Goal: Information Seeking & Learning: Learn about a topic

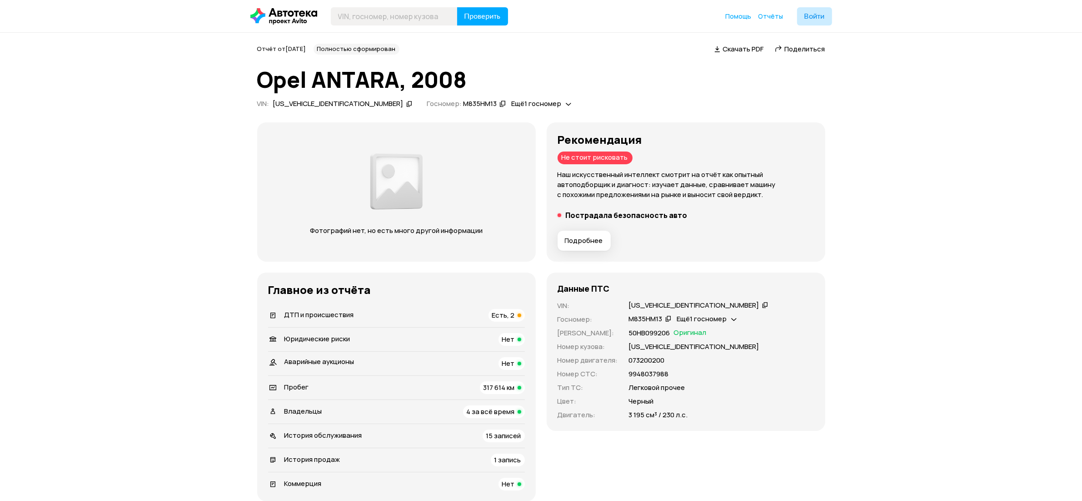
click at [601, 212] on h5 "Пострадала безопасность авто" at bounding box center [627, 214] width 122 height 9
click at [582, 236] on span "Подробнее" at bounding box center [584, 240] width 38 height 9
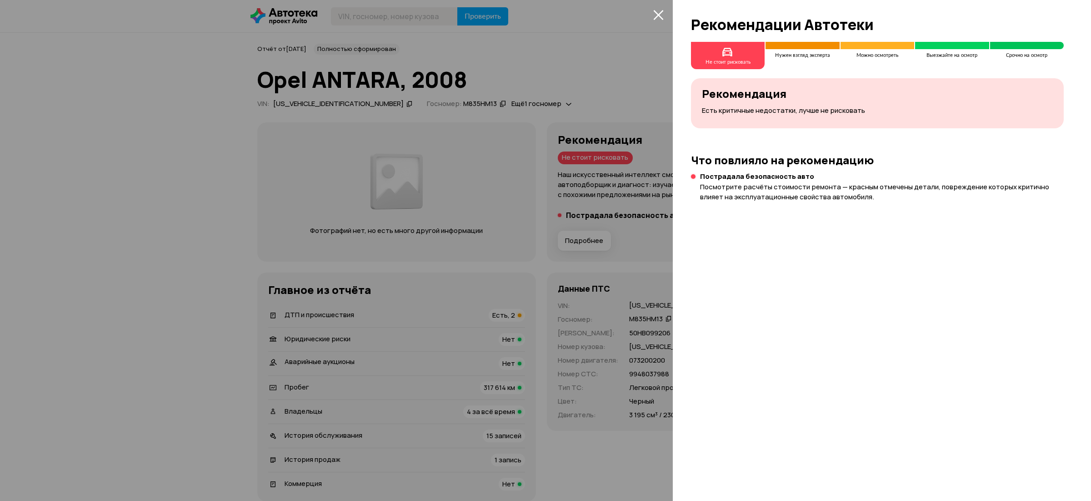
drag, startPoint x: 519, startPoint y: 216, endPoint x: 512, endPoint y: 219, distance: 6.8
click at [515, 215] on div at bounding box center [545, 250] width 1091 height 501
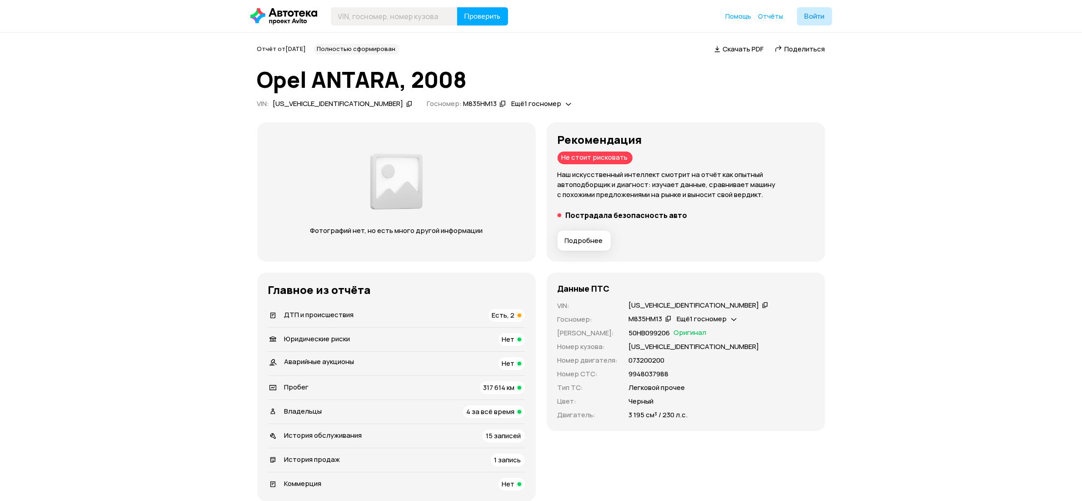
click at [324, 305] on li "ДТП и происшествия Есть, 2" at bounding box center [396, 315] width 257 height 24
click at [331, 310] on span "ДТП и происшествия" at bounding box center [320, 315] width 70 height 10
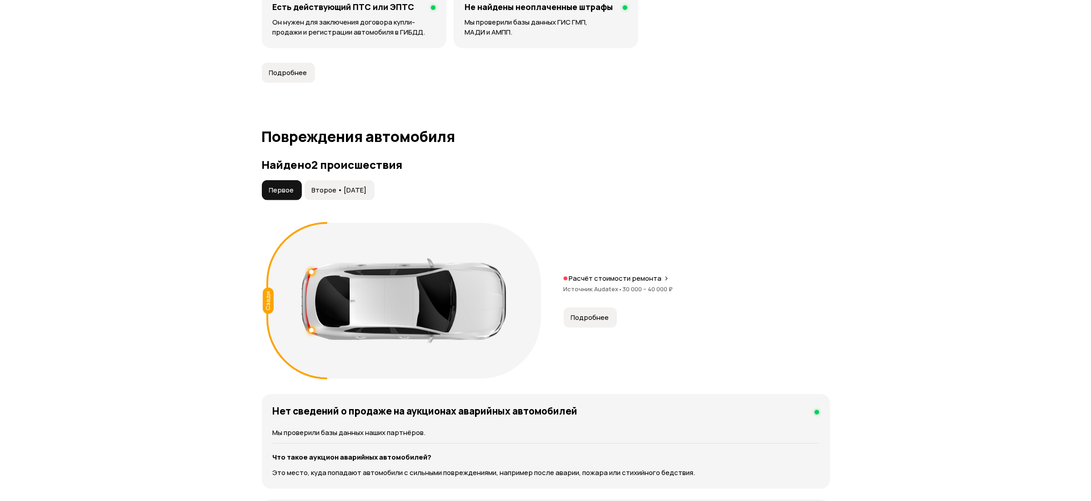
scroll to position [904, 0]
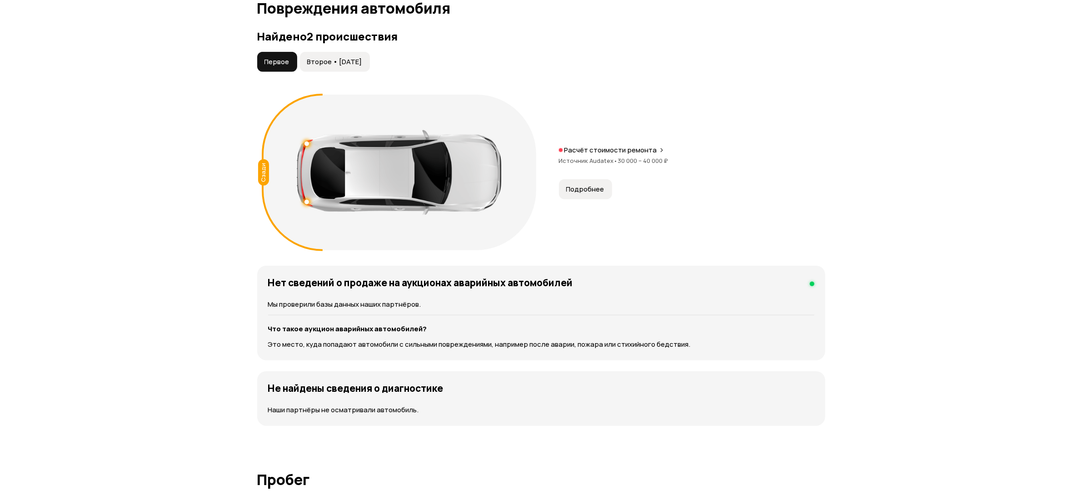
click at [342, 64] on span "Второе • [DATE]" at bounding box center [334, 61] width 55 height 9
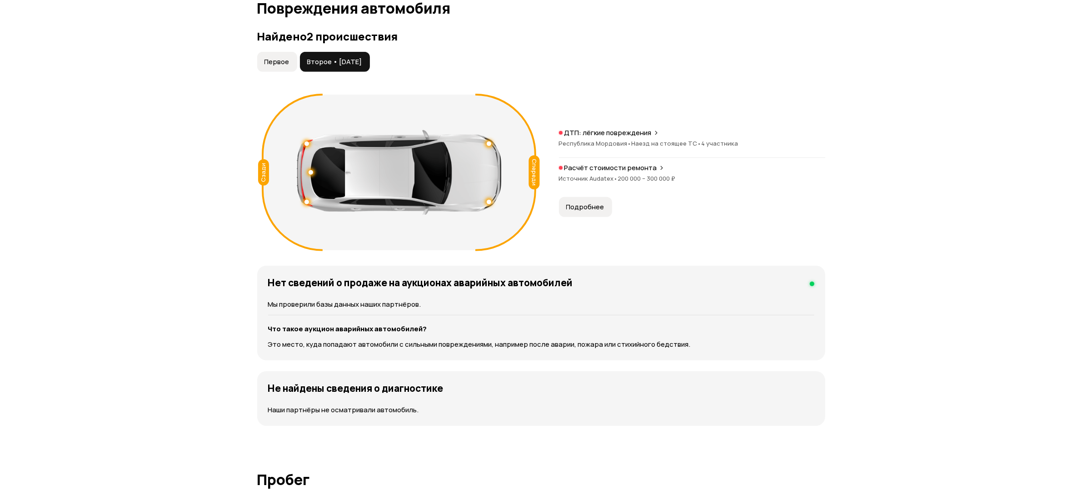
click at [566, 208] on span "Подробнее" at bounding box center [585, 206] width 38 height 9
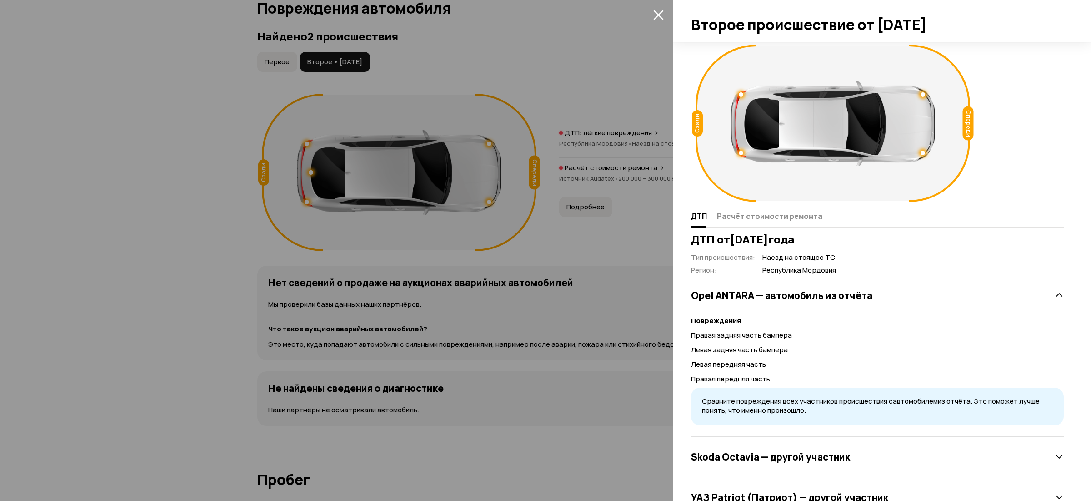
scroll to position [0, 0]
click at [968, 122] on div "Спереди" at bounding box center [968, 124] width 11 height 34
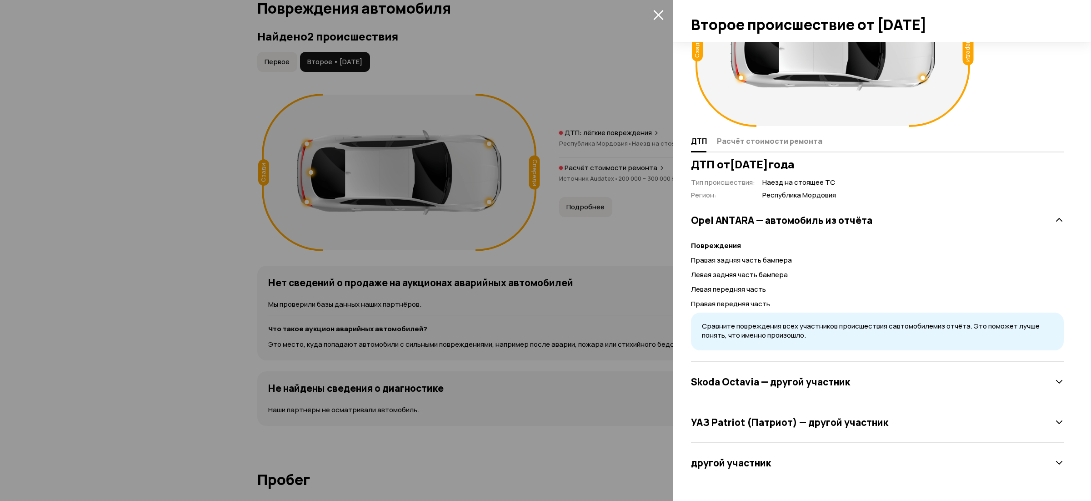
scroll to position [76, 0]
click at [749, 380] on h3 "Skoda Octavia — другой участник" at bounding box center [770, 381] width 159 height 12
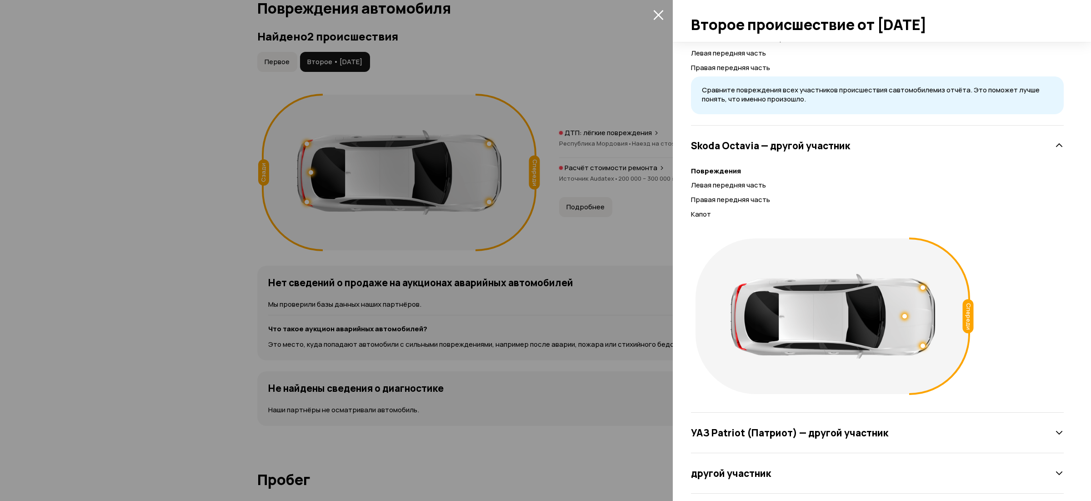
scroll to position [323, 0]
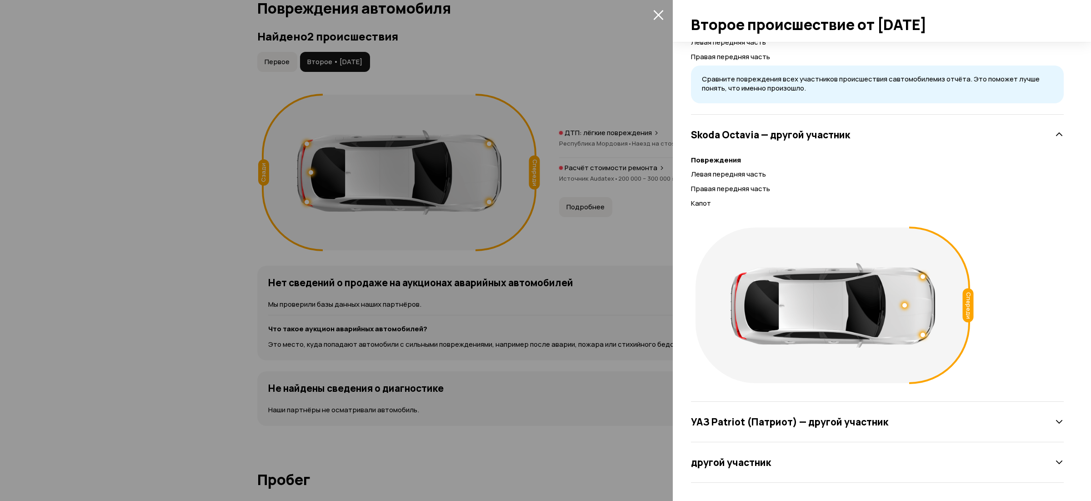
click at [765, 416] on h3 "УАЗ Patriot (Патриот) — другой участник" at bounding box center [789, 422] width 197 height 12
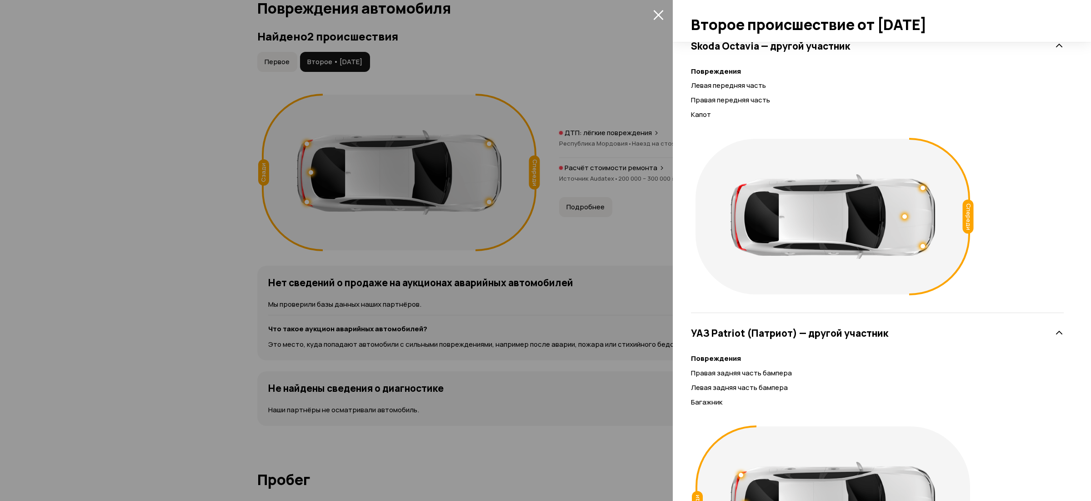
scroll to position [569, 0]
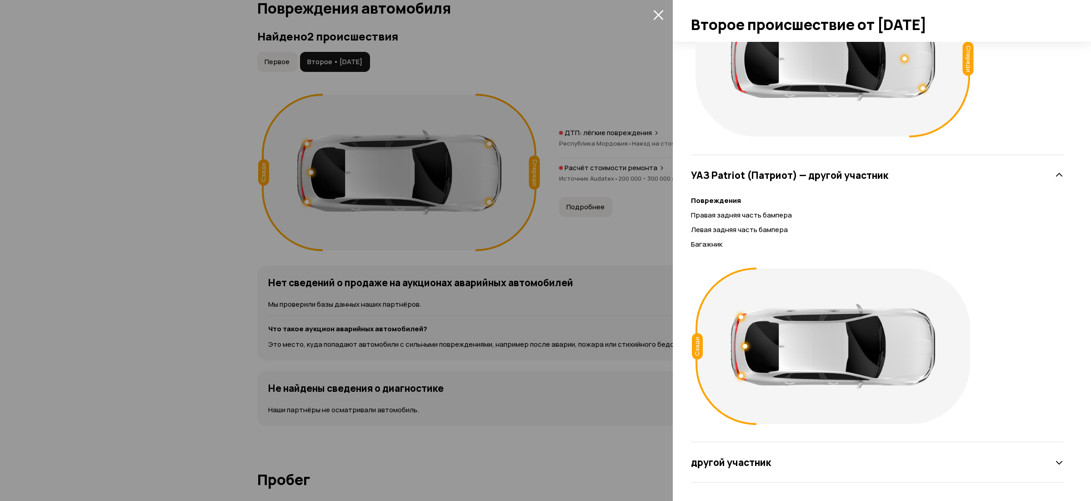
click at [740, 466] on h3 "другой участник" at bounding box center [731, 462] width 80 height 12
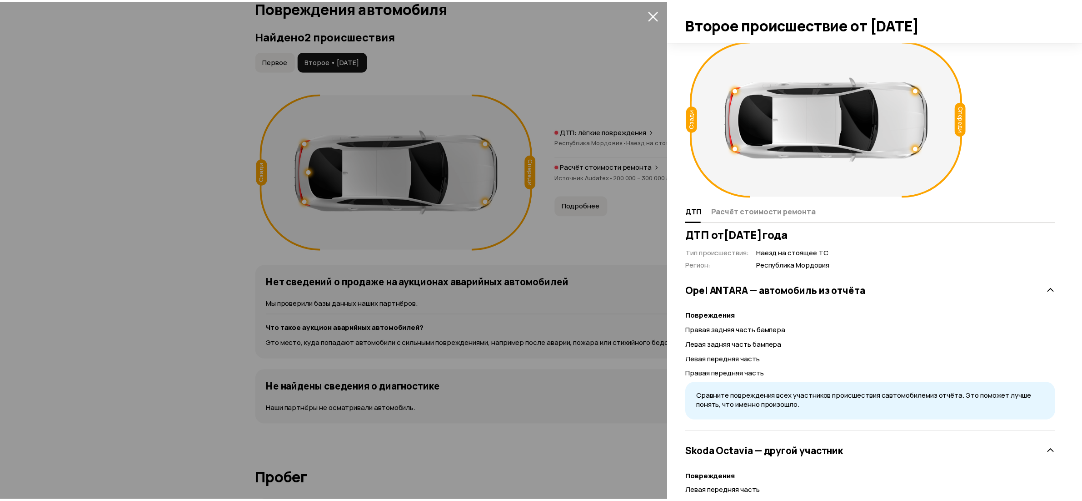
scroll to position [0, 0]
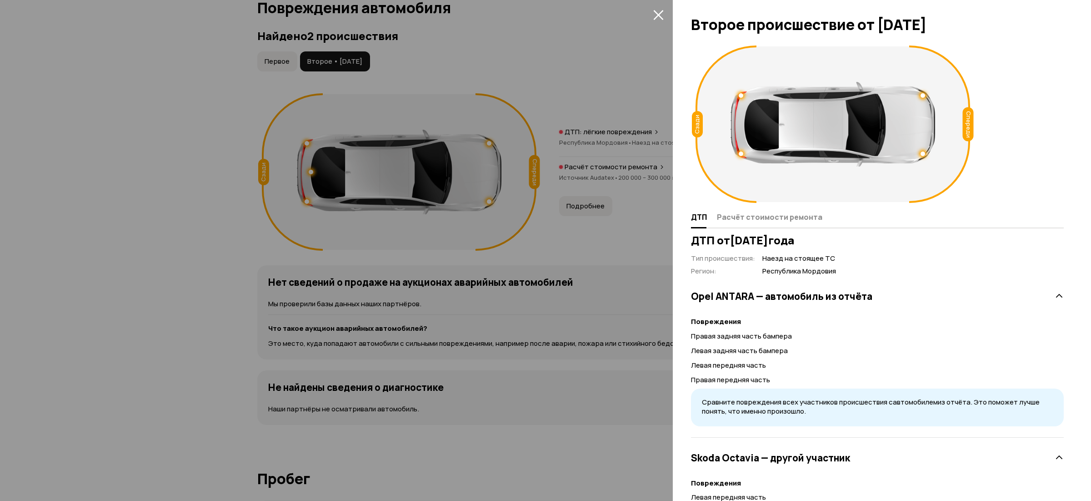
click at [657, 16] on icon "закрыть" at bounding box center [658, 15] width 10 height 10
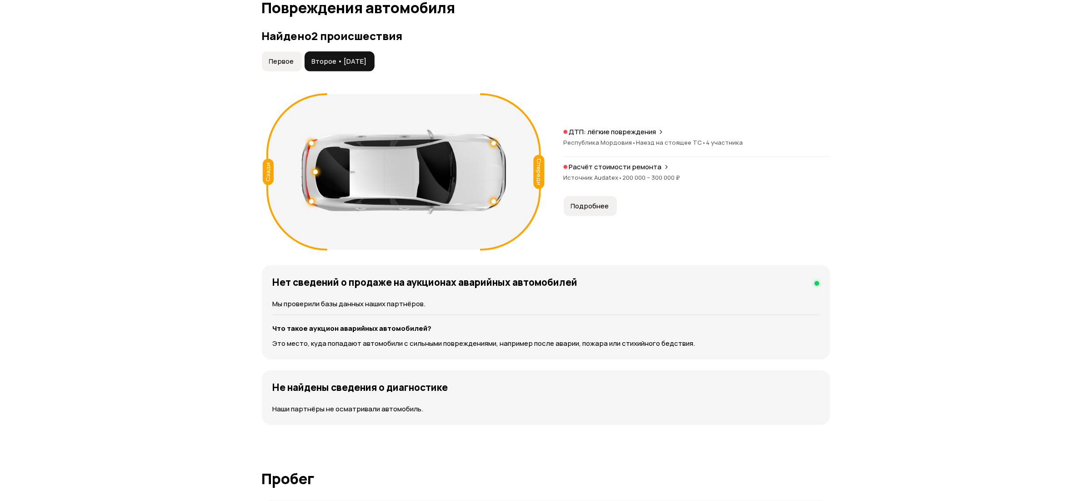
scroll to position [973, 0]
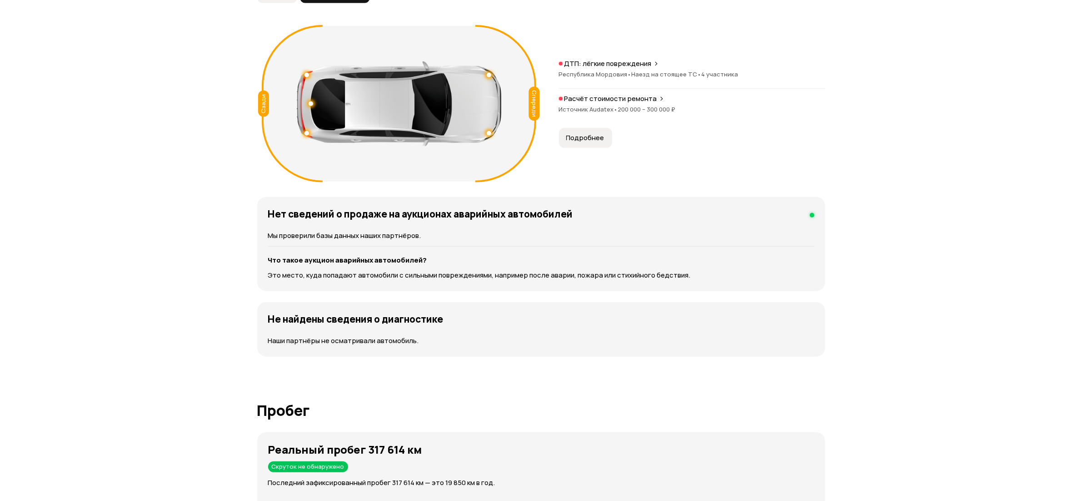
click at [624, 94] on p "Расчёт стоимости ремонта" at bounding box center [611, 98] width 93 height 9
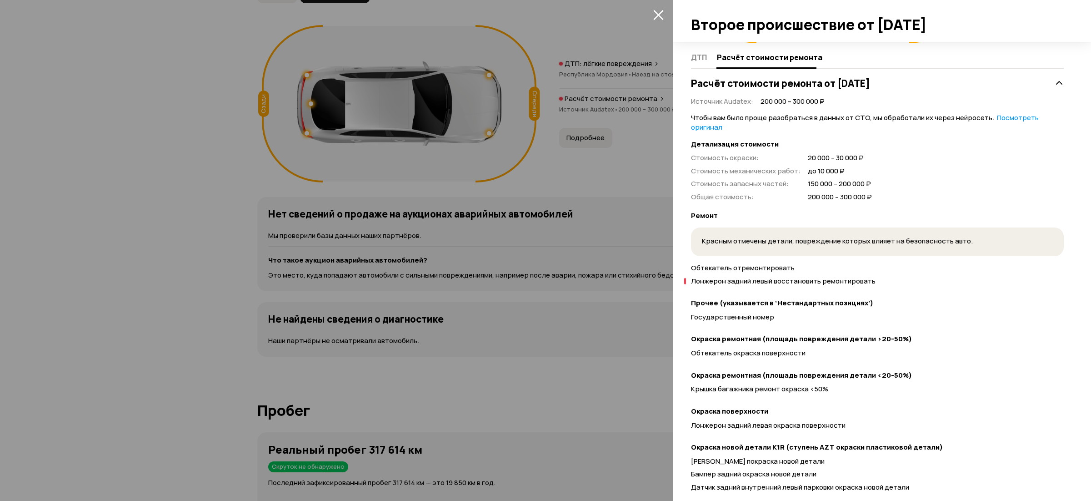
scroll to position [205, 0]
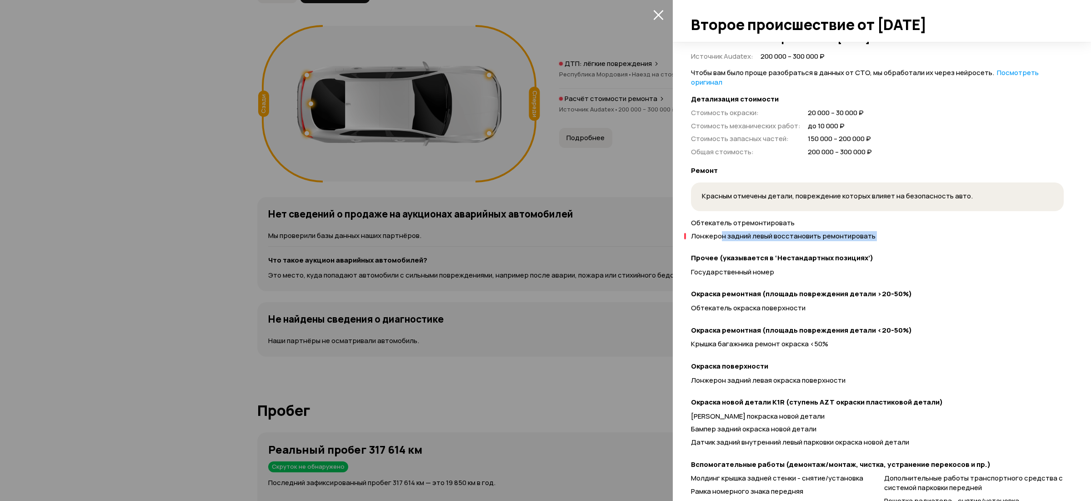
drag, startPoint x: 720, startPoint y: 240, endPoint x: 801, endPoint y: 259, distance: 83.7
click at [802, 245] on div "Чтобы вам было проще разобраться в данных от СТО, мы обработали их через нейрос…" at bounding box center [877, 380] width 373 height 625
drag, startPoint x: 699, startPoint y: 275, endPoint x: 782, endPoint y: 307, distance: 89.1
click at [783, 275] on div "Государственный номер" at bounding box center [877, 272] width 373 height 10
click at [721, 305] on span "Обтекатель окраска поверхности" at bounding box center [748, 308] width 115 height 10
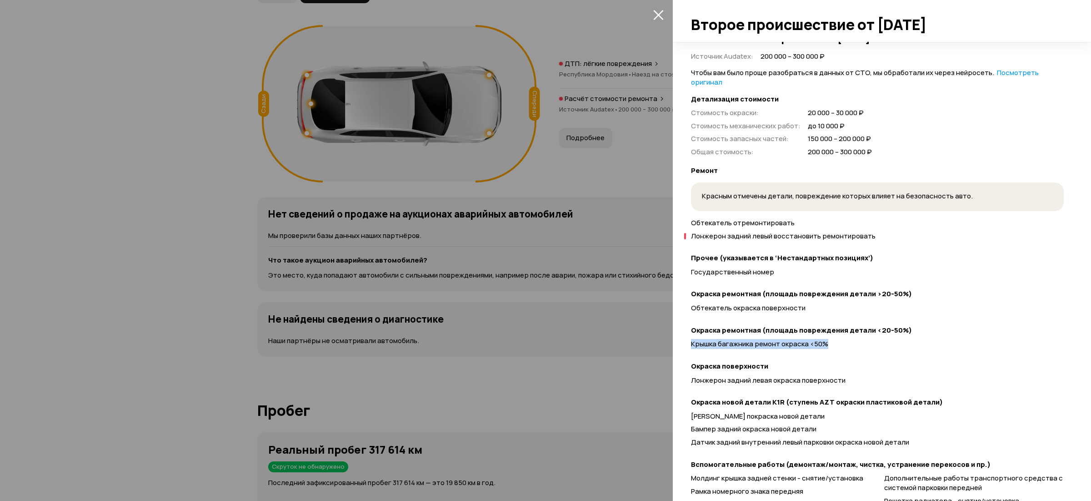
drag, startPoint x: 692, startPoint y: 345, endPoint x: 833, endPoint y: 344, distance: 140.9
click at [833, 344] on div "Крышка багажника ремонт окраска <50%" at bounding box center [877, 344] width 373 height 10
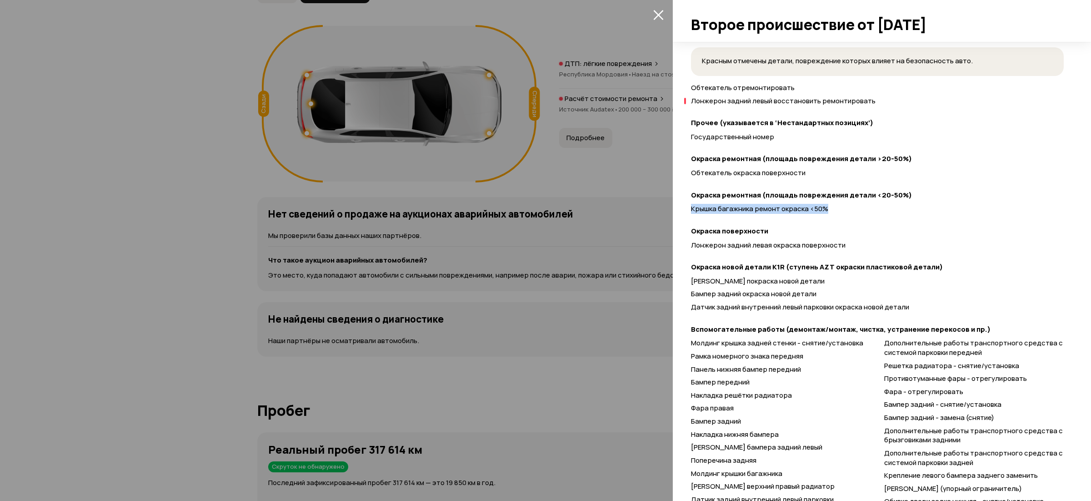
scroll to position [341, 0]
drag, startPoint x: 691, startPoint y: 246, endPoint x: 810, endPoint y: 261, distance: 119.1
click at [808, 255] on div "Чтобы вам было проще разобраться в данных от СТО, мы обработали их через нейрос…" at bounding box center [877, 244] width 373 height 625
click at [720, 277] on span "[PERSON_NAME] покраска новой детали" at bounding box center [758, 280] width 134 height 10
drag, startPoint x: 723, startPoint y: 295, endPoint x: 722, endPoint y: 305, distance: 9.6
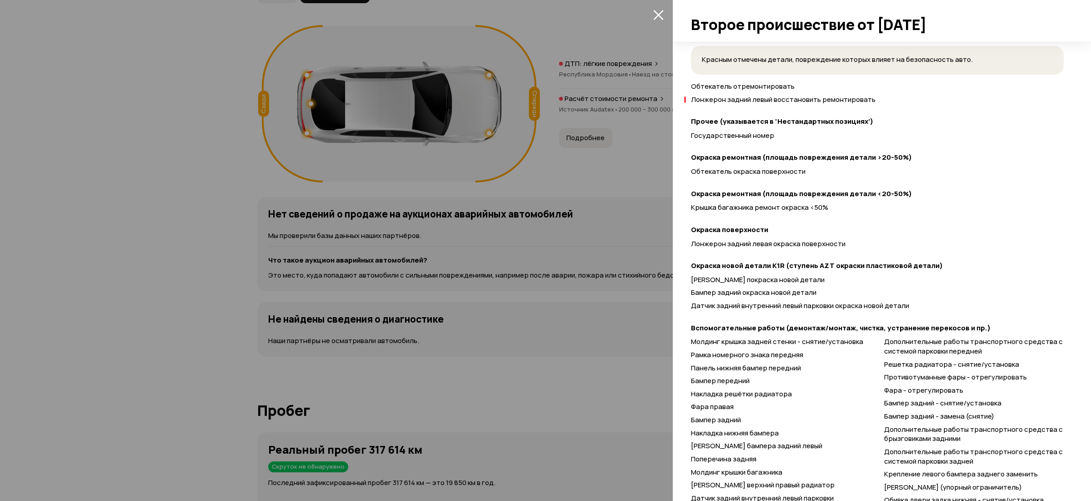
click at [722, 295] on span "Бампер задний окраска новой детали" at bounding box center [753, 292] width 125 height 10
click at [721, 310] on div "Бампер покраска новой детали Бампер задний окраска новой детали Датчик задний в…" at bounding box center [877, 294] width 373 height 39
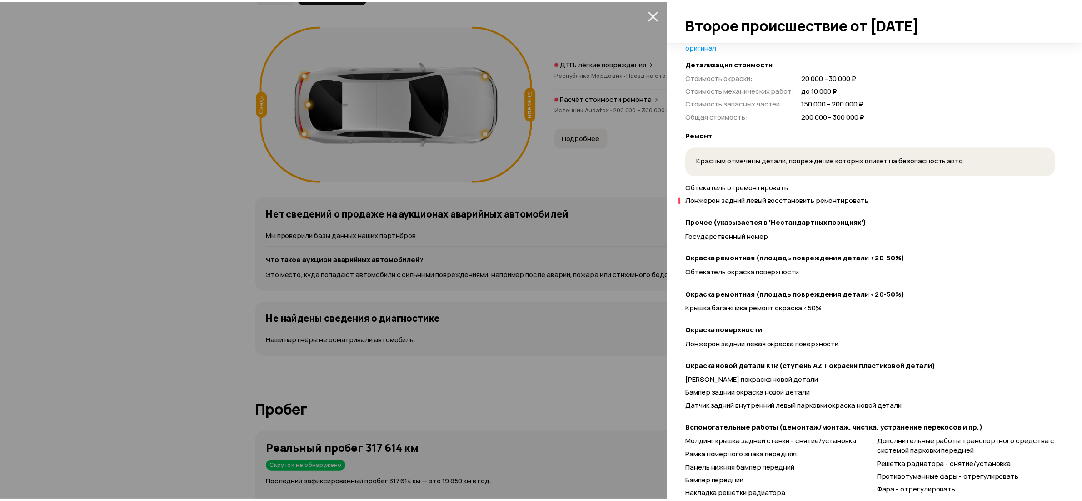
scroll to position [0, 0]
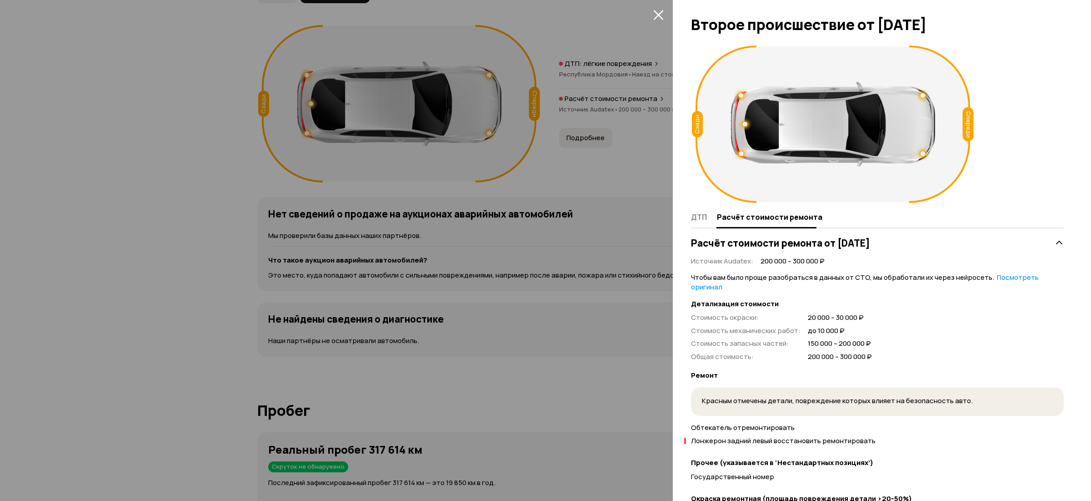
click at [660, 18] on icon "закрыть" at bounding box center [658, 15] width 10 height 10
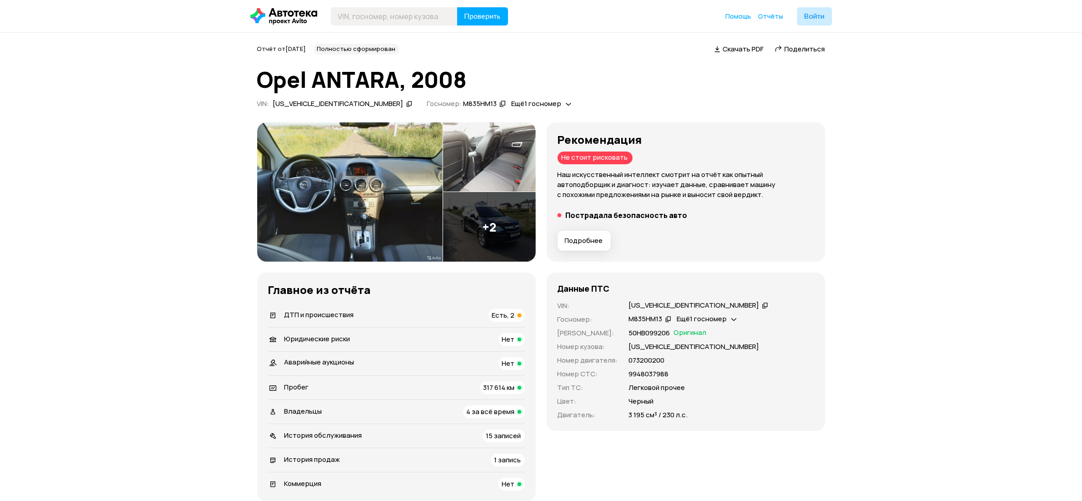
click at [501, 229] on img at bounding box center [489, 227] width 93 height 70
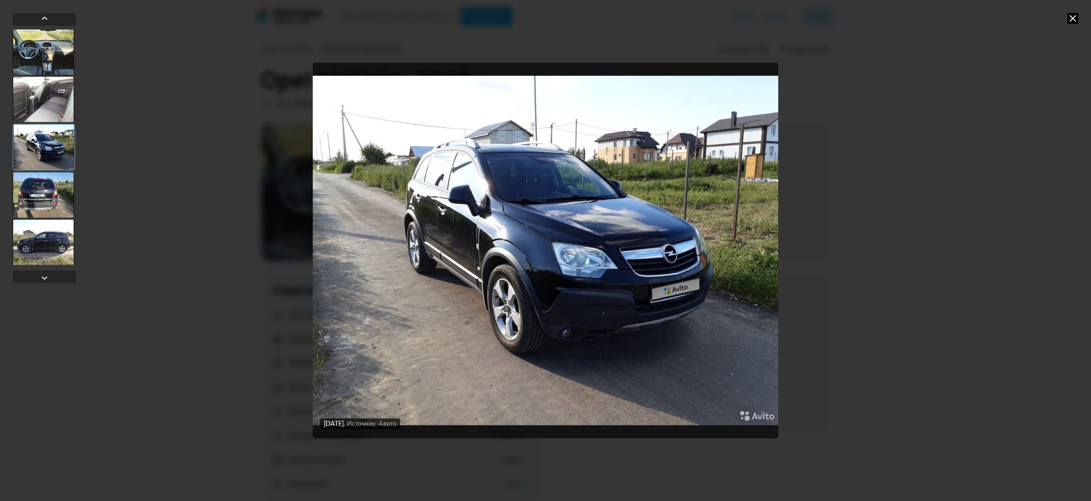
click at [49, 85] on div at bounding box center [43, 98] width 61 height 45
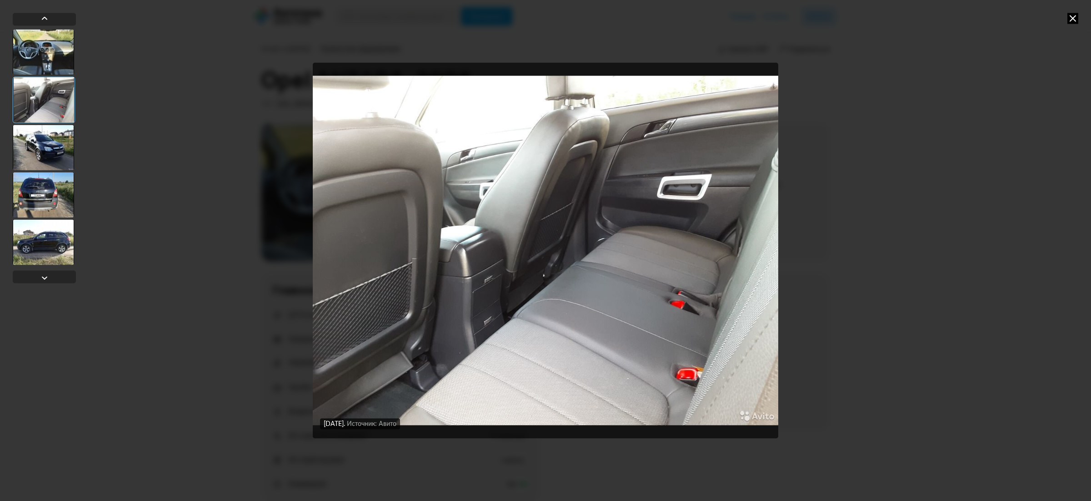
click at [53, 45] on div at bounding box center [43, 51] width 61 height 45
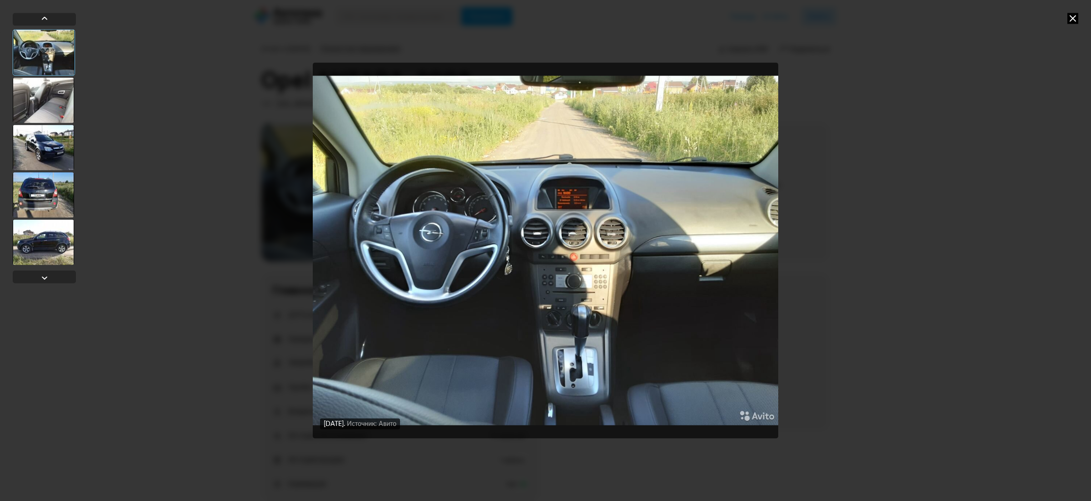
click at [43, 235] on div at bounding box center [43, 241] width 61 height 45
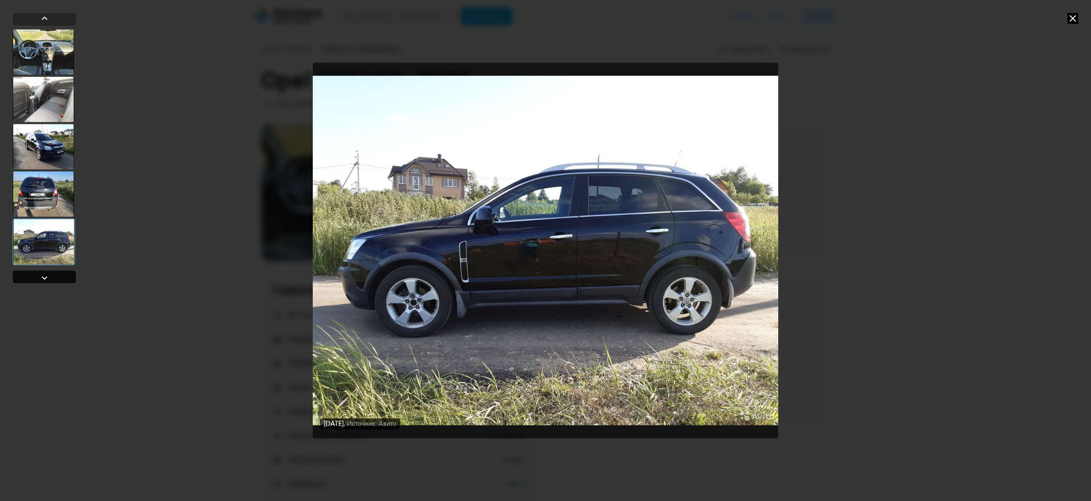
click at [45, 282] on div at bounding box center [44, 277] width 11 height 11
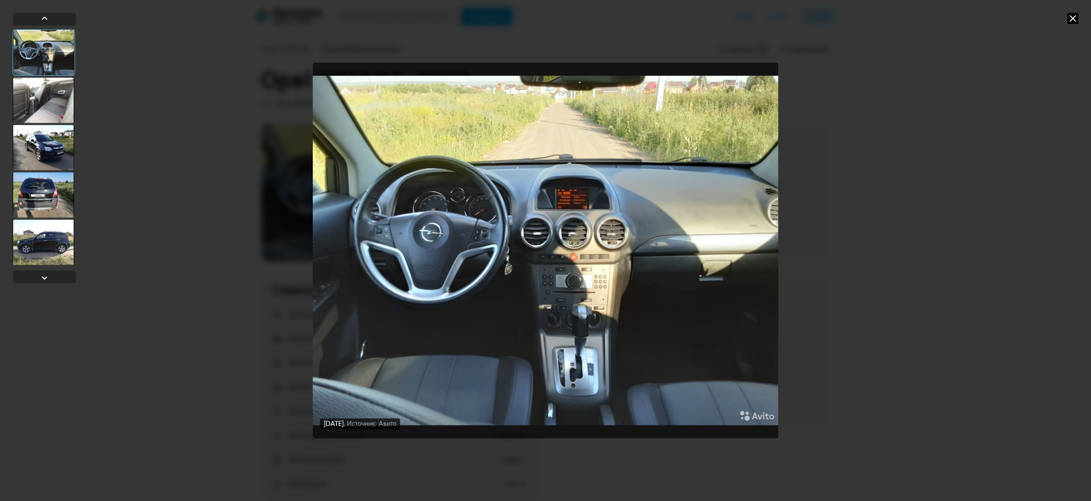
click at [1065, 18] on div "[DATE] Источник: Авито [DATE] Источник: Авито [DATE] Источник: Авито [DATE] Ист…" at bounding box center [545, 250] width 1091 height 501
click at [1071, 21] on icon at bounding box center [1072, 18] width 11 height 11
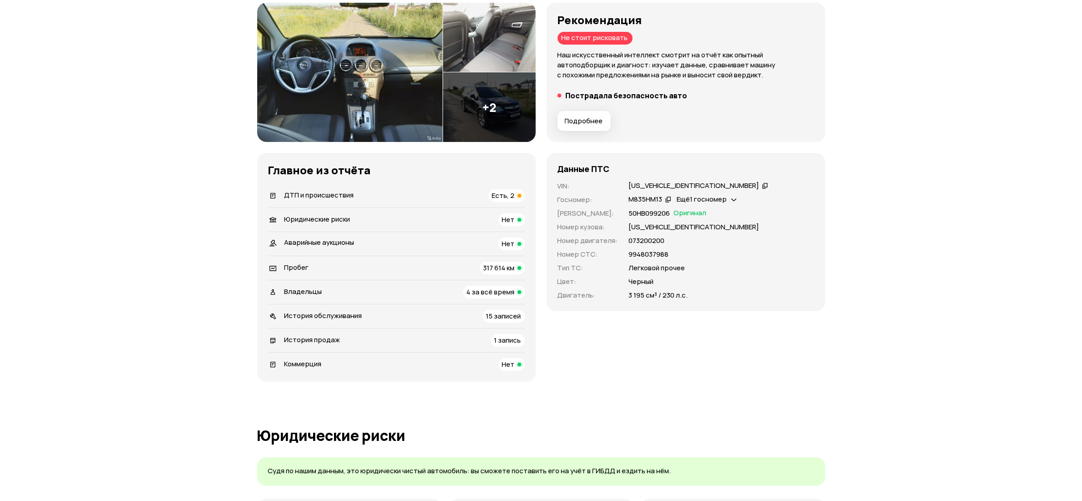
scroll to position [205, 0]
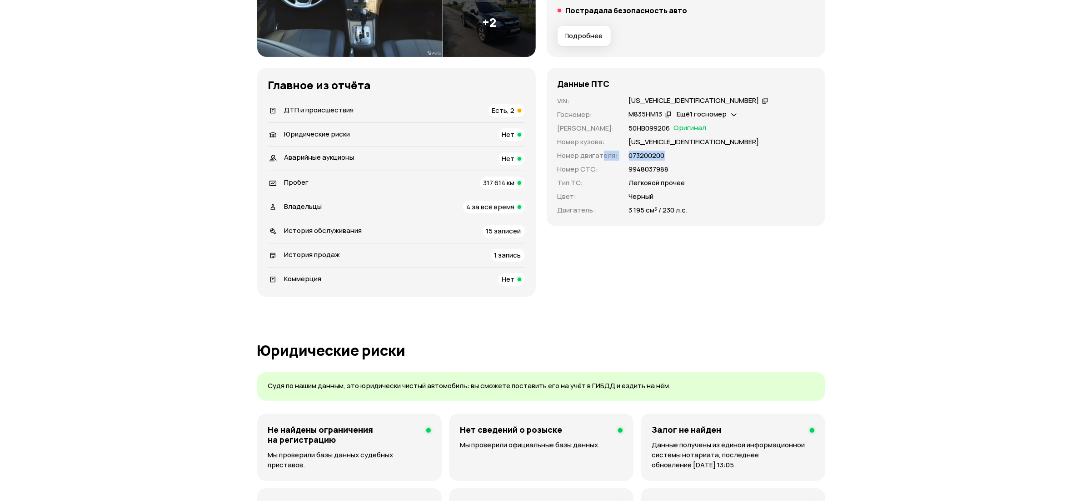
drag, startPoint x: 604, startPoint y: 155, endPoint x: 749, endPoint y: 158, distance: 145.5
click at [750, 158] on div "VIN : [US_VEHICLE_IDENTIFICATION_NUMBER]   Госномер : М835НМ13   Ещё 1 госномер…" at bounding box center [686, 155] width 257 height 119
drag, startPoint x: 707, startPoint y: 163, endPoint x: 662, endPoint y: 162, distance: 45.0
click at [699, 163] on div "VIN : [US_VEHICLE_IDENTIFICATION_NUMBER]   Госномер : М835НМ13   Ещё 1 госномер…" at bounding box center [686, 155] width 257 height 119
drag, startPoint x: 628, startPoint y: 153, endPoint x: 751, endPoint y: 201, distance: 132.7
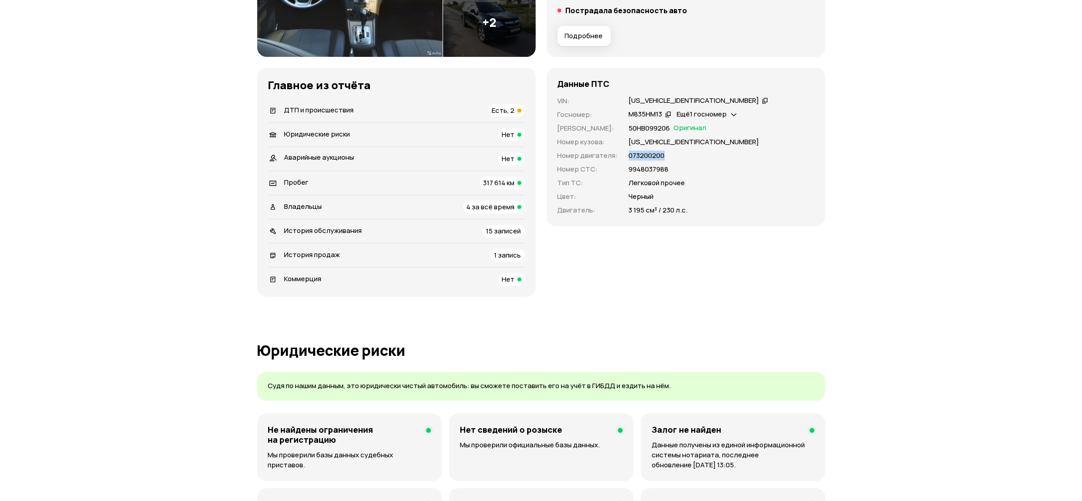
click at [746, 153] on div "073200200" at bounding box center [721, 155] width 185 height 10
